Goal: Task Accomplishment & Management: Use online tool/utility

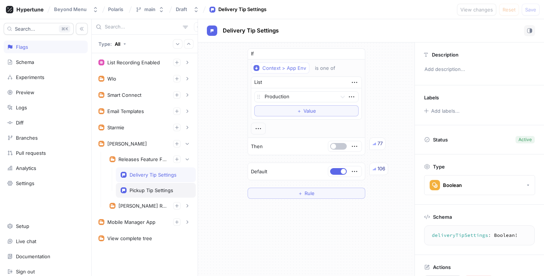
click at [143, 192] on div "Pickup Tip Settings" at bounding box center [151, 190] width 44 height 6
click at [143, 174] on div "Delivery Tip Settings" at bounding box center [152, 175] width 47 height 6
click at [144, 190] on div "Pickup Tip Settings" at bounding box center [151, 190] width 44 height 6
click at [141, 176] on div "Delivery Tip Settings" at bounding box center [152, 175] width 47 height 6
click at [144, 185] on div "Pickup Tip Settings" at bounding box center [156, 190] width 80 height 15
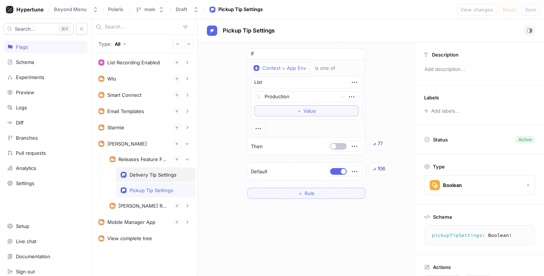
click at [145, 177] on div "Delivery Tip Settings" at bounding box center [152, 175] width 47 height 6
click at [146, 189] on div "Pickup Tip Settings" at bounding box center [151, 190] width 44 height 6
click at [145, 179] on div "Delivery Tip Settings" at bounding box center [156, 174] width 80 height 15
click at [147, 190] on div "Pickup Tip Settings" at bounding box center [151, 190] width 44 height 6
click at [146, 178] on div "Delivery Tip Settings" at bounding box center [156, 174] width 80 height 15
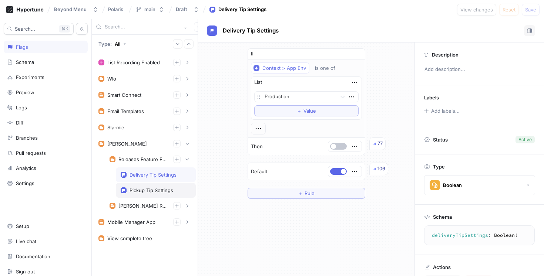
click at [146, 188] on div "Pickup Tip Settings" at bounding box center [151, 190] width 44 height 6
click at [145, 177] on div "Delivery Tip Settings" at bounding box center [152, 175] width 47 height 6
click at [145, 186] on div "Pickup Tip Settings" at bounding box center [156, 190] width 80 height 15
click at [142, 176] on div "Delivery Tip Settings" at bounding box center [152, 175] width 47 height 6
click at [144, 186] on div "Pickup Tip Settings" at bounding box center [156, 190] width 80 height 15
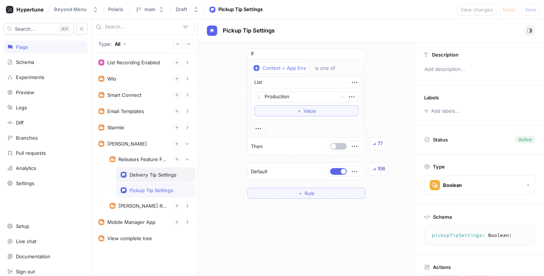
click at [144, 176] on div "Delivery Tip Settings" at bounding box center [152, 175] width 47 height 6
click at [144, 187] on div "Pickup Tip Settings" at bounding box center [156, 190] width 80 height 15
click at [144, 175] on div "Delivery Tip Settings" at bounding box center [152, 175] width 47 height 6
click at [144, 190] on div "Pickup Tip Settings" at bounding box center [151, 190] width 44 height 6
click at [144, 178] on div "Delivery Tip Settings" at bounding box center [156, 174] width 80 height 15
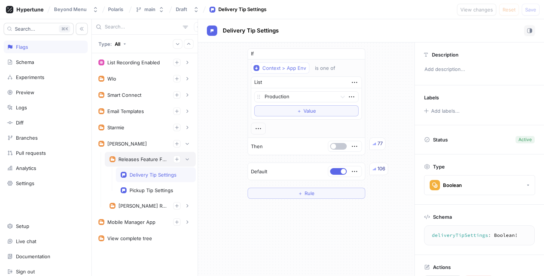
click at [144, 157] on div "Releases Feature Flags" at bounding box center [142, 159] width 49 height 6
type textarea "releasesFeatureFlags: ReleasesFeatureFlags!"
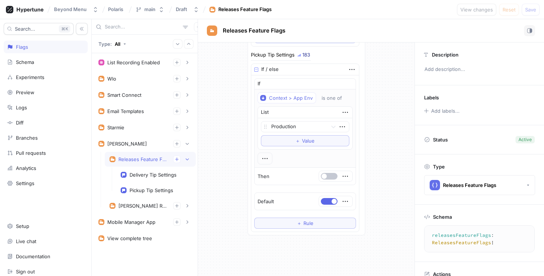
scroll to position [165, 0]
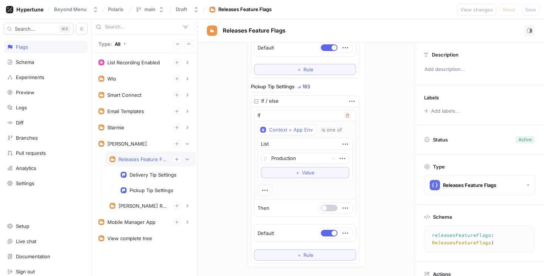
click at [331, 206] on button "button" at bounding box center [329, 208] width 17 height 7
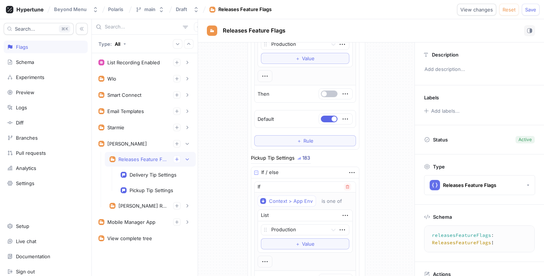
scroll to position [59, 0]
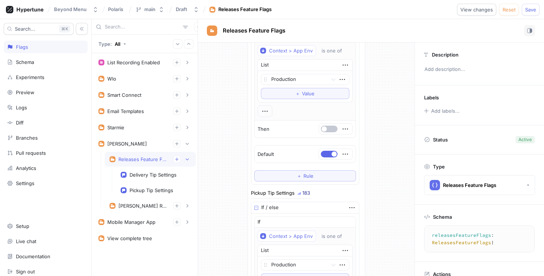
click at [326, 124] on div at bounding box center [335, 129] width 33 height 10
click at [331, 130] on button "button" at bounding box center [329, 129] width 17 height 7
click at [529, 7] on span "Save" at bounding box center [530, 9] width 11 height 4
